Goal: Navigation & Orientation: Understand site structure

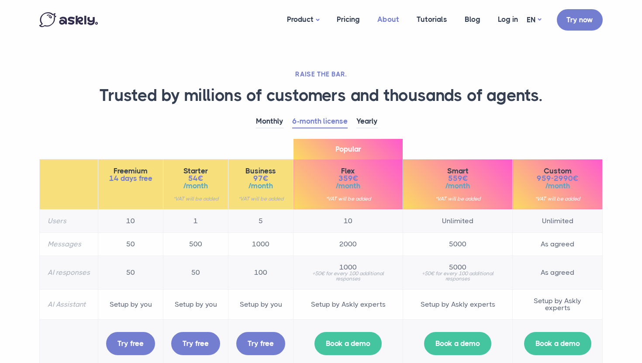
click at [408, 18] on link "About" at bounding box center [388, 20] width 39 height 34
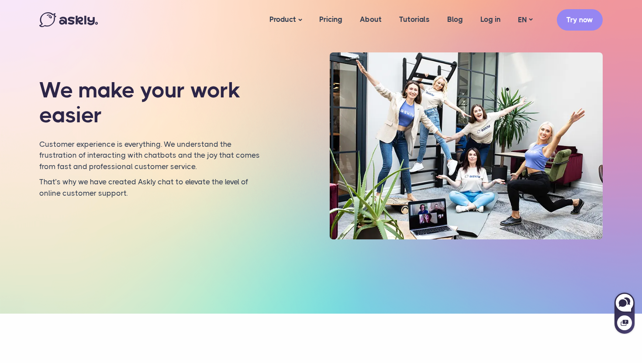
click at [69, 24] on img at bounding box center [68, 19] width 59 height 15
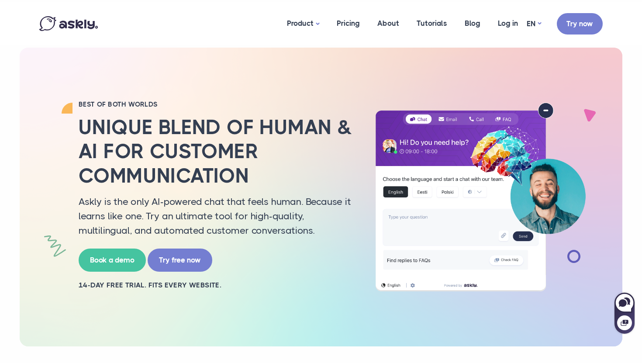
click at [93, 95] on div "BEST OF BOTH WORLDS Unique blend of human & AI for customer communication Askly…" at bounding box center [321, 197] width 577 height 299
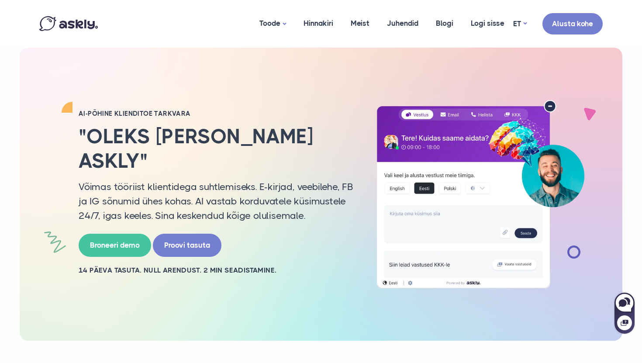
click at [79, 100] on div "AI-PÕHINE KLIENDITOE TARKVARA "Oleks [PERSON_NAME] Askly" Võimas tööriist klien…" at bounding box center [321, 194] width 577 height 189
click at [628, 298] on icon at bounding box center [627, 300] width 7 height 7
select select "**"
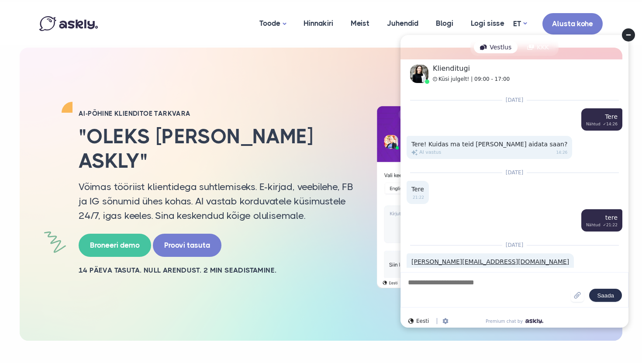
scroll to position [194, 0]
